Goal: Book appointment/travel/reservation

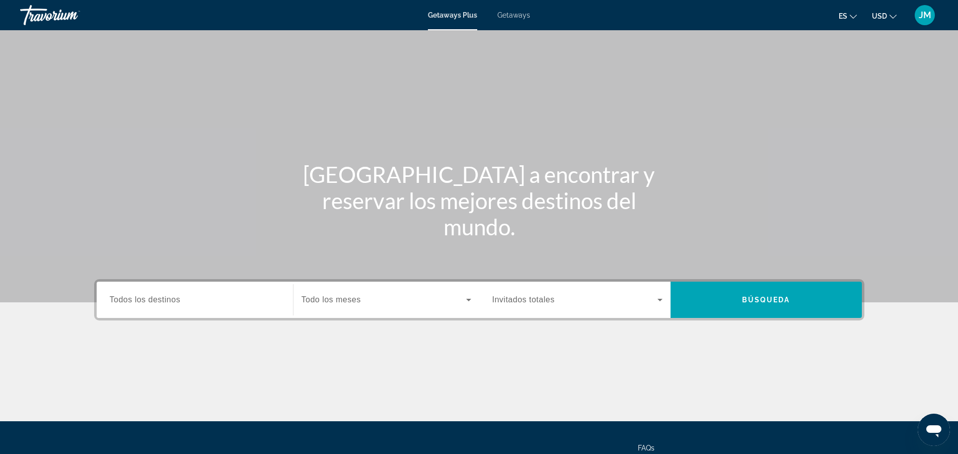
click at [512, 13] on span "Getaways" at bounding box center [514, 15] width 33 height 8
click at [167, 296] on span "Todos los destinos" at bounding box center [145, 299] width 71 height 9
click at [167, 296] on input "Destination Todos los destinos" at bounding box center [195, 300] width 170 height 12
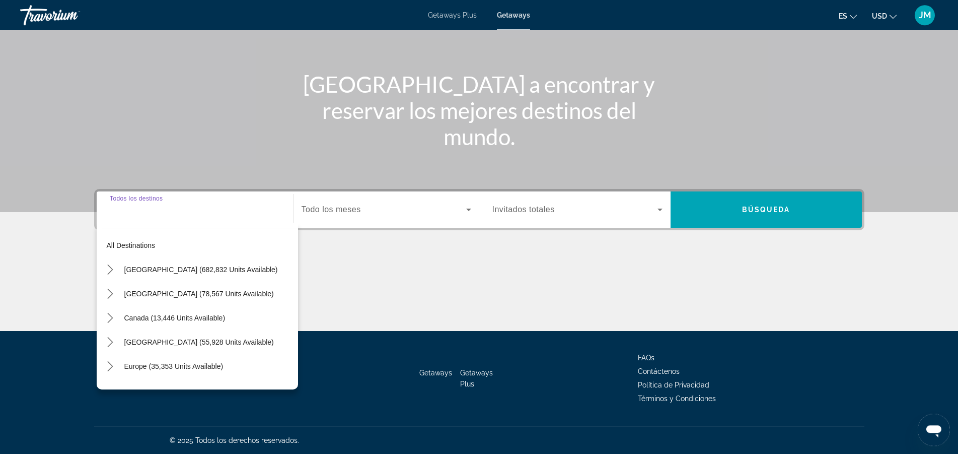
scroll to position [91, 0]
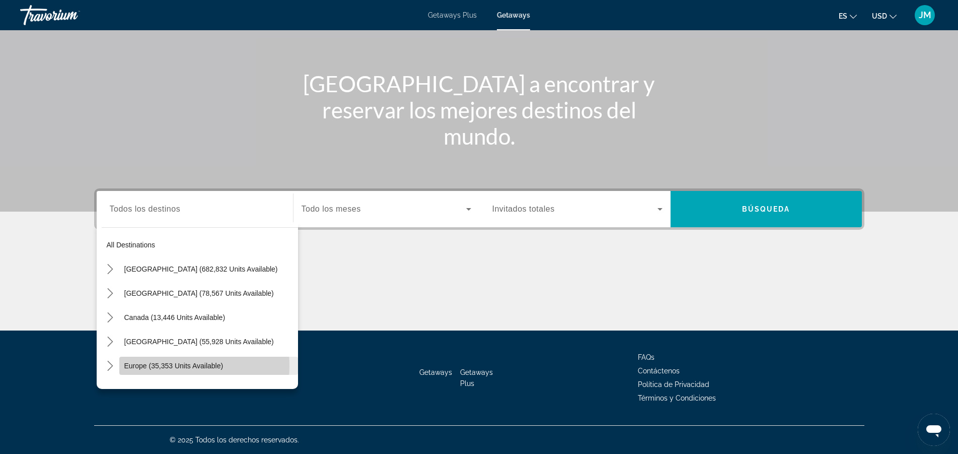
click at [175, 366] on span "Europe (35,353 units available)" at bounding box center [173, 366] width 99 height 8
type input "**********"
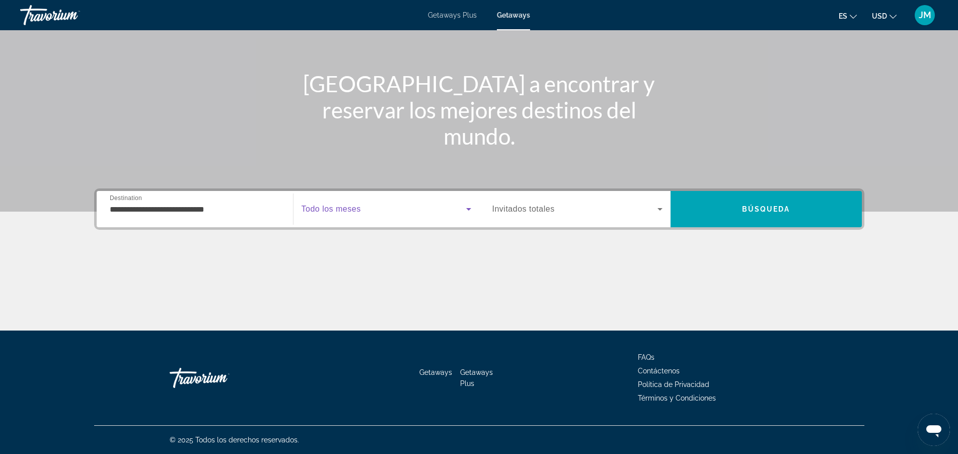
click at [469, 211] on icon "Search widget" at bounding box center [469, 209] width 12 height 12
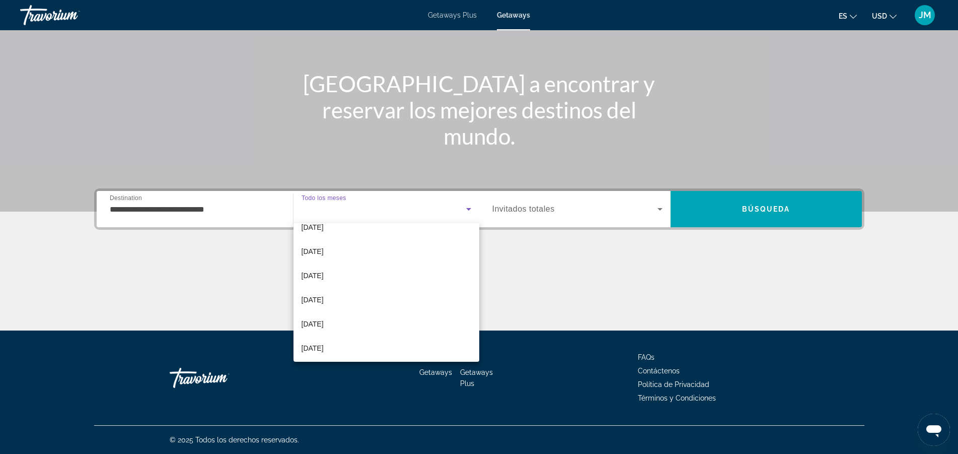
scroll to position [93, 0]
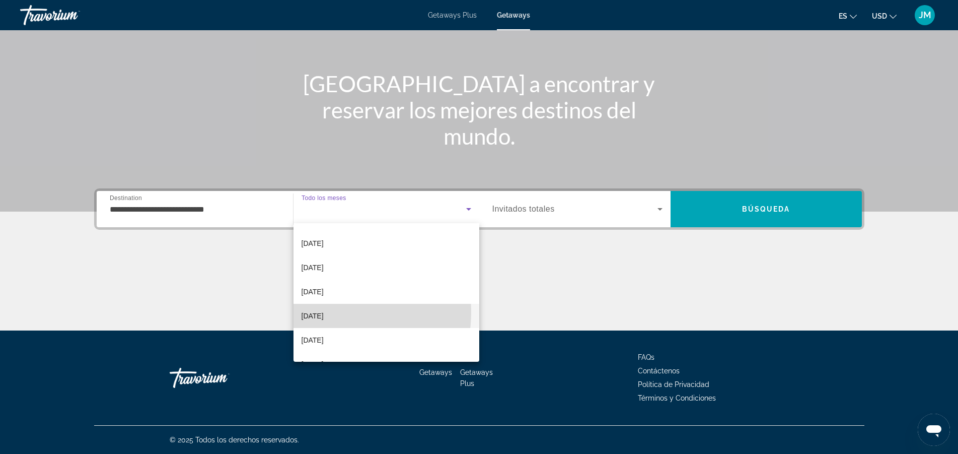
click at [324, 312] on span "[DATE]" at bounding box center [313, 316] width 22 height 12
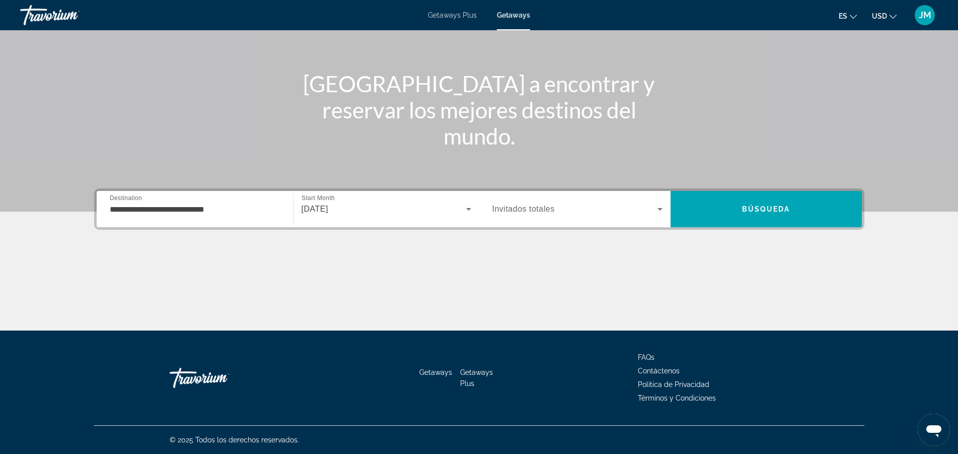
click at [536, 205] on span "Invitados totales" at bounding box center [524, 208] width 62 height 9
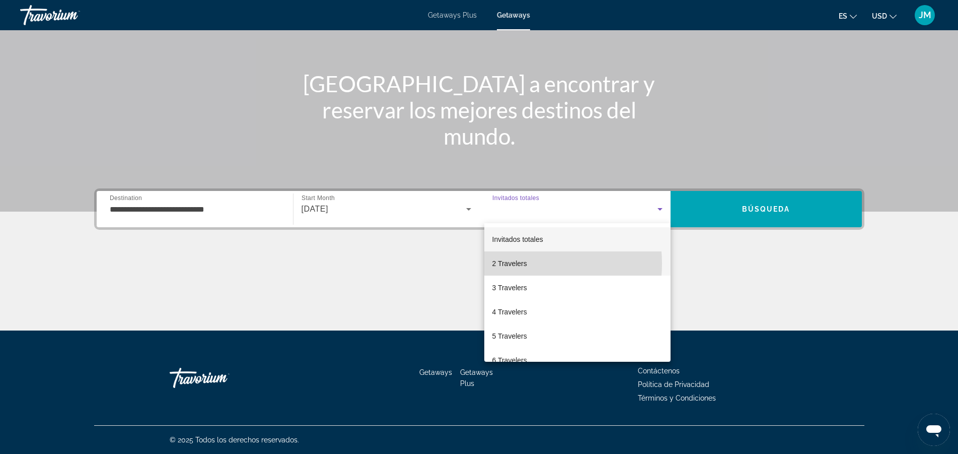
click at [513, 263] on span "2 Travelers" at bounding box center [510, 263] width 35 height 12
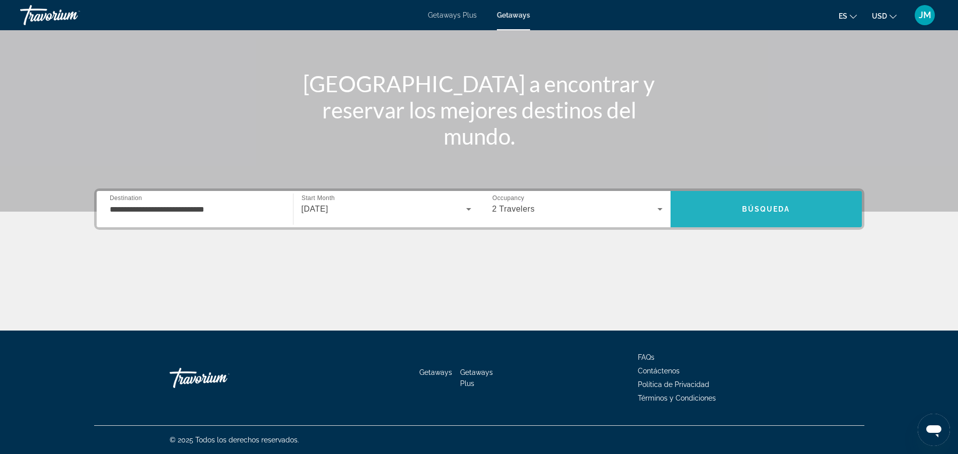
click at [767, 204] on span "Search" at bounding box center [766, 209] width 191 height 24
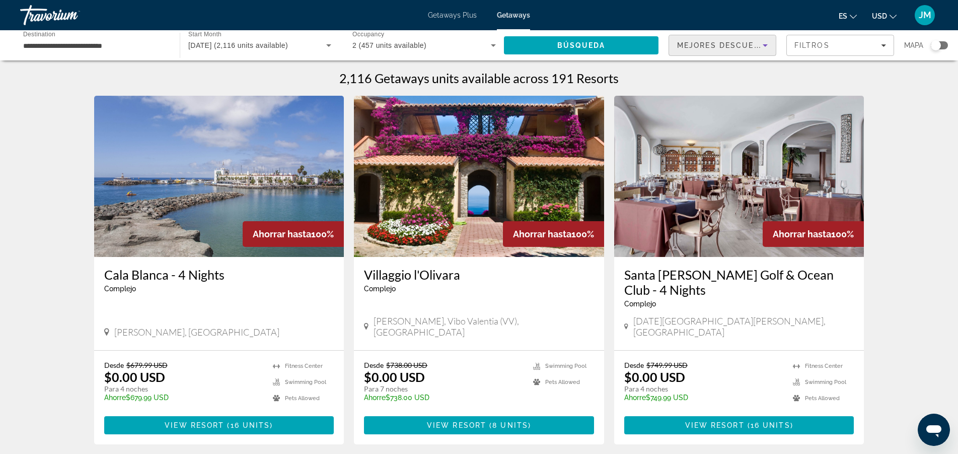
click at [763, 42] on icon "Sort by" at bounding box center [766, 45] width 12 height 12
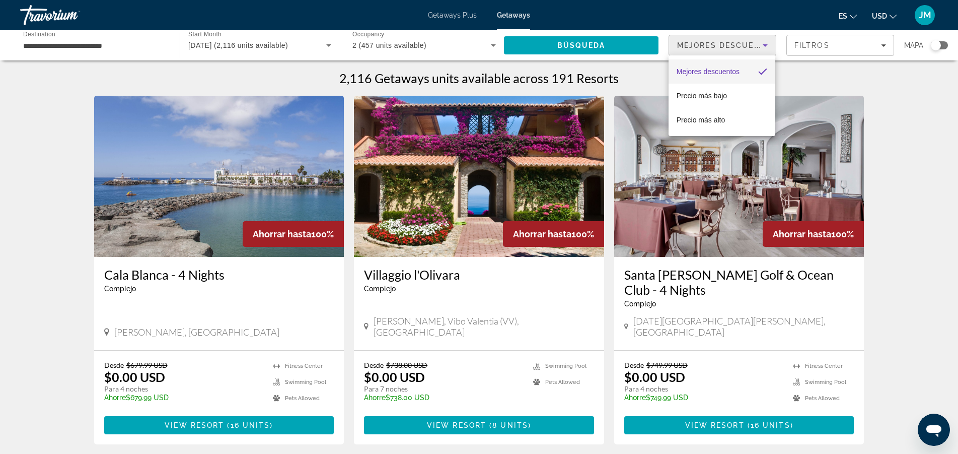
click at [842, 82] on div at bounding box center [479, 227] width 958 height 454
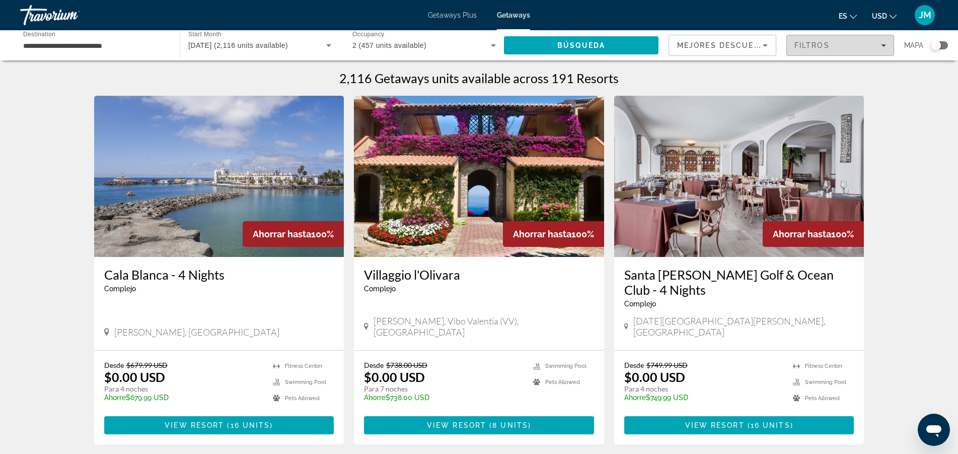
click at [881, 44] on icon "Filters" at bounding box center [883, 45] width 5 height 5
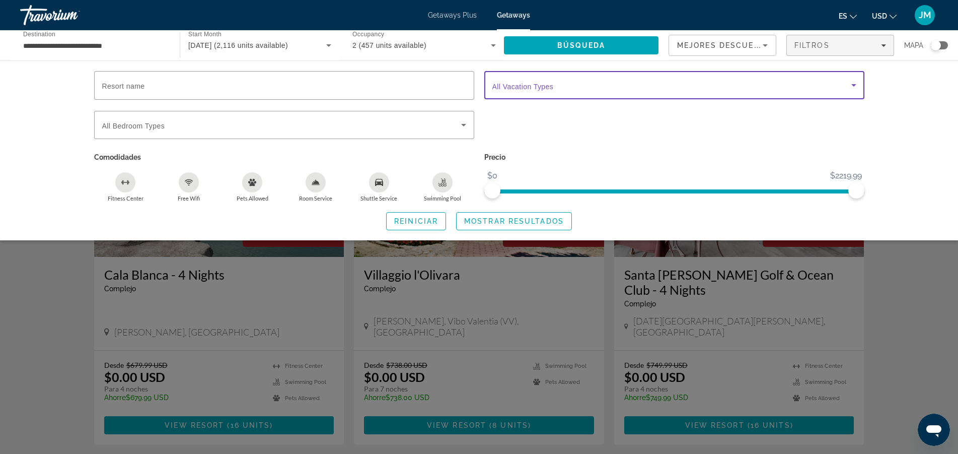
click at [853, 84] on icon "Search widget" at bounding box center [854, 85] width 5 height 3
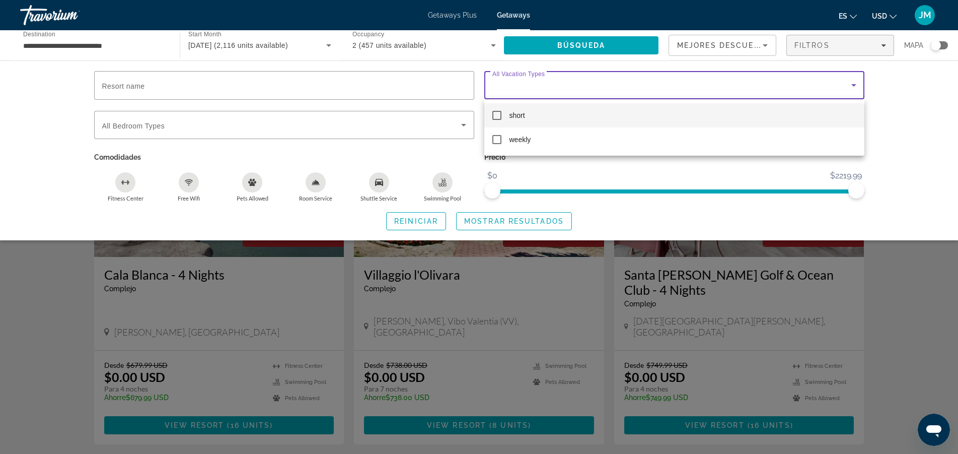
click at [908, 112] on div at bounding box center [479, 227] width 958 height 454
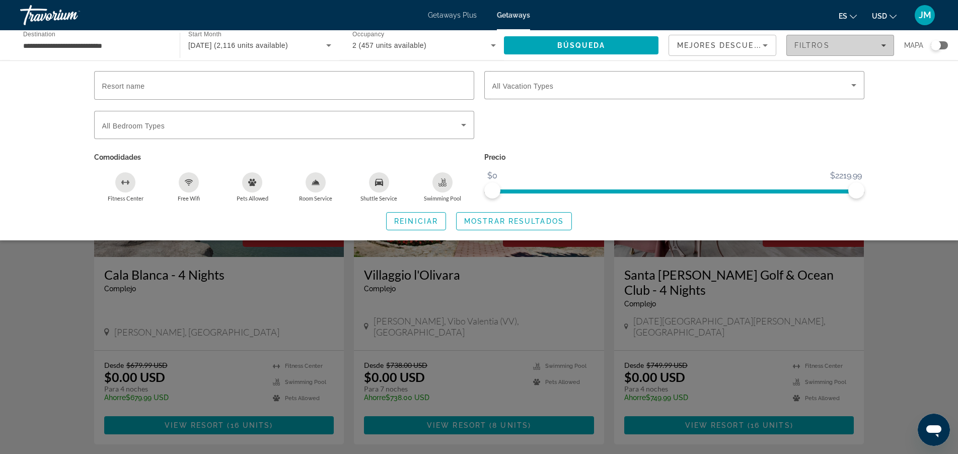
click at [884, 46] on icon "Filters" at bounding box center [883, 45] width 5 height 5
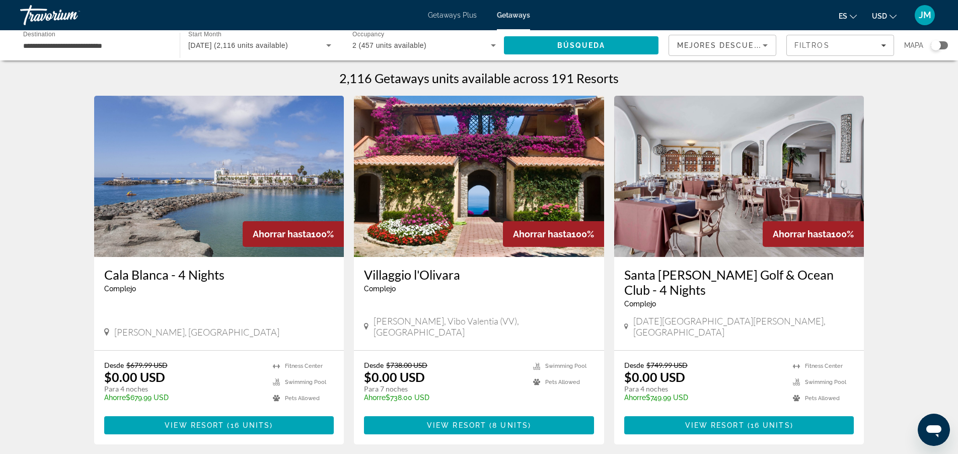
click at [939, 46] on div "Search widget" at bounding box center [936, 45] width 10 height 10
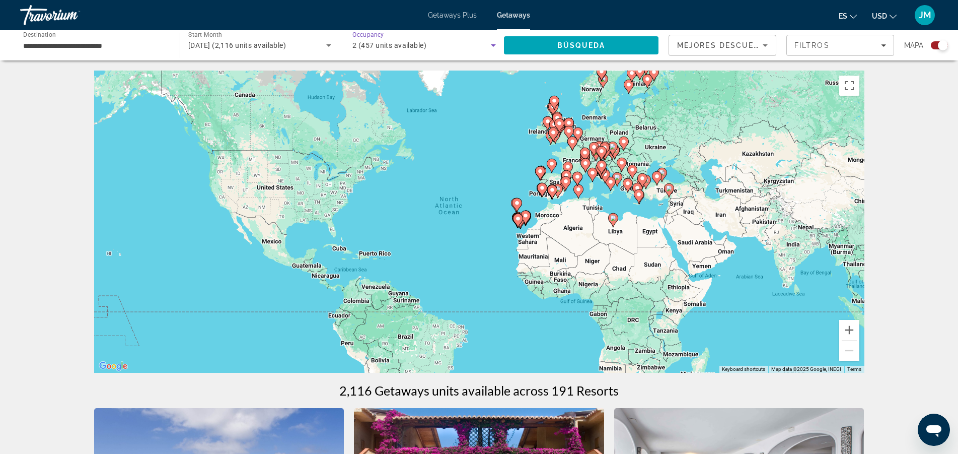
click at [494, 47] on icon "Search widget" at bounding box center [494, 45] width 12 height 12
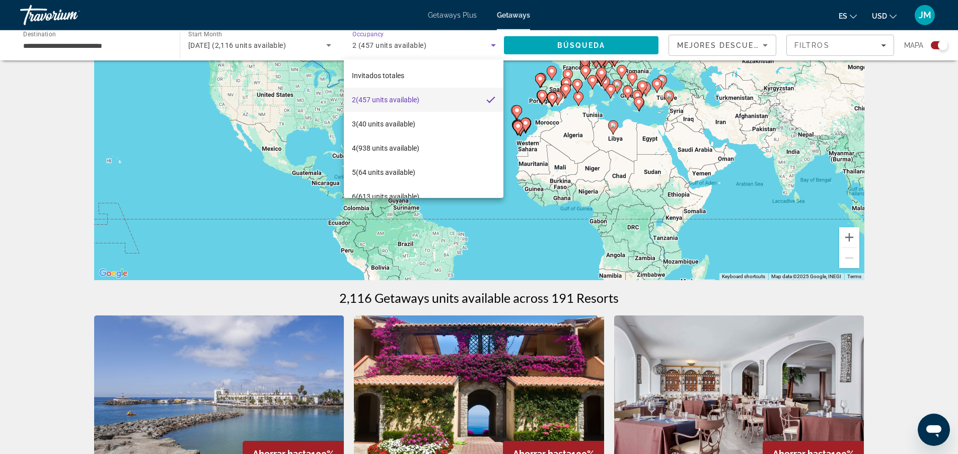
scroll to position [86, 0]
